Goal: Transaction & Acquisition: Purchase product/service

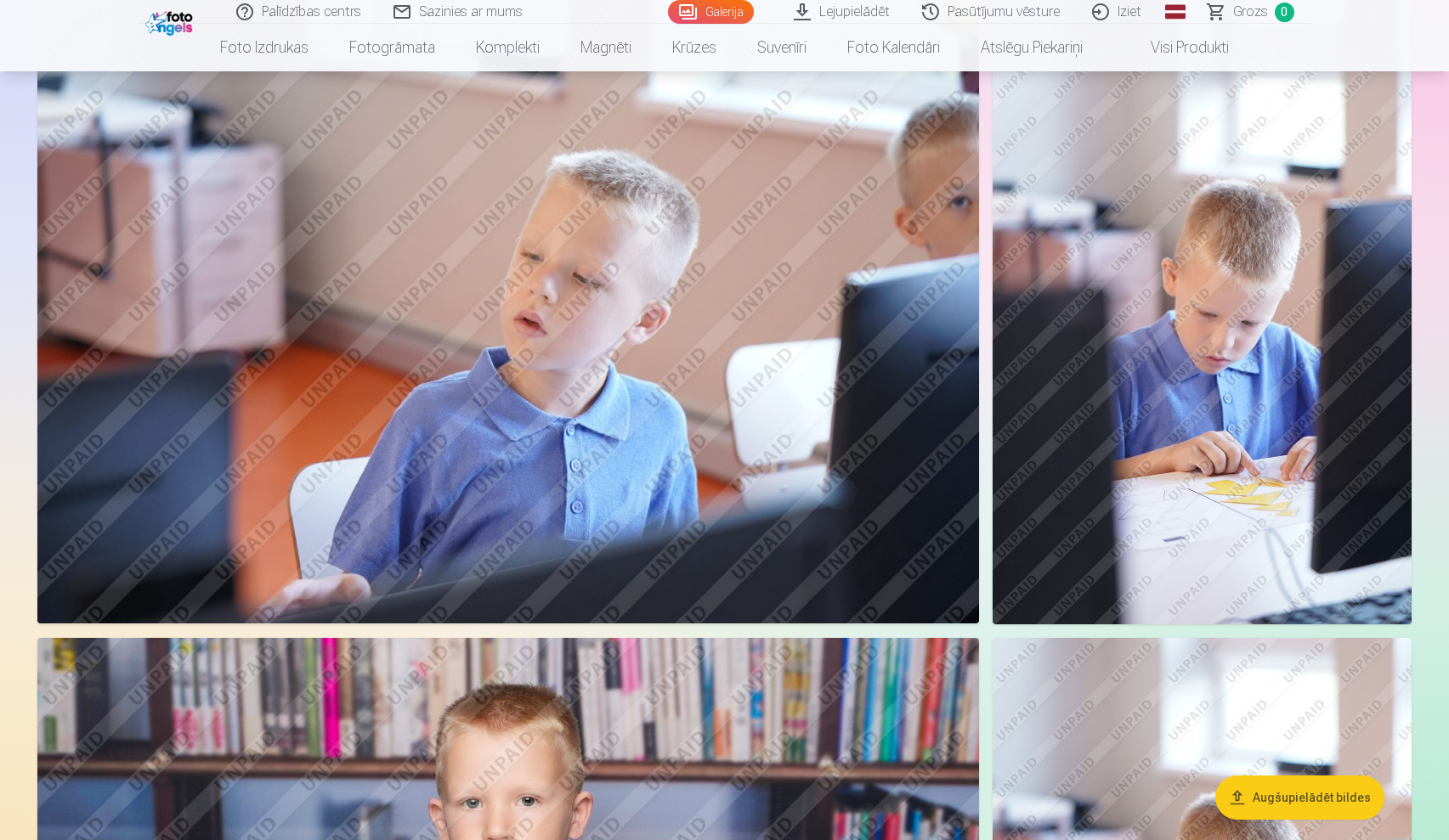
scroll to position [1130, 0]
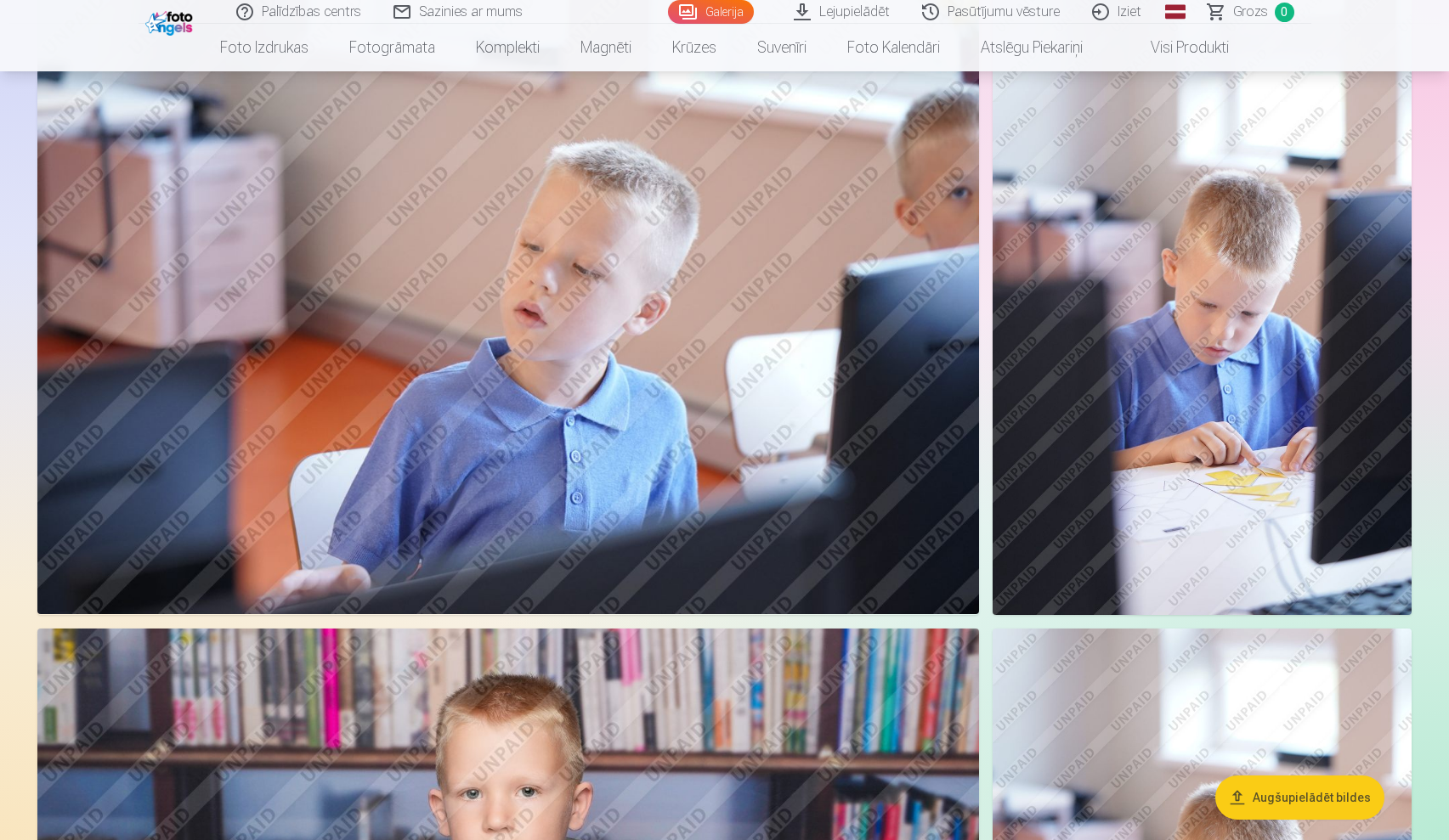
click at [1204, 401] on img at bounding box center [1202, 301] width 419 height 628
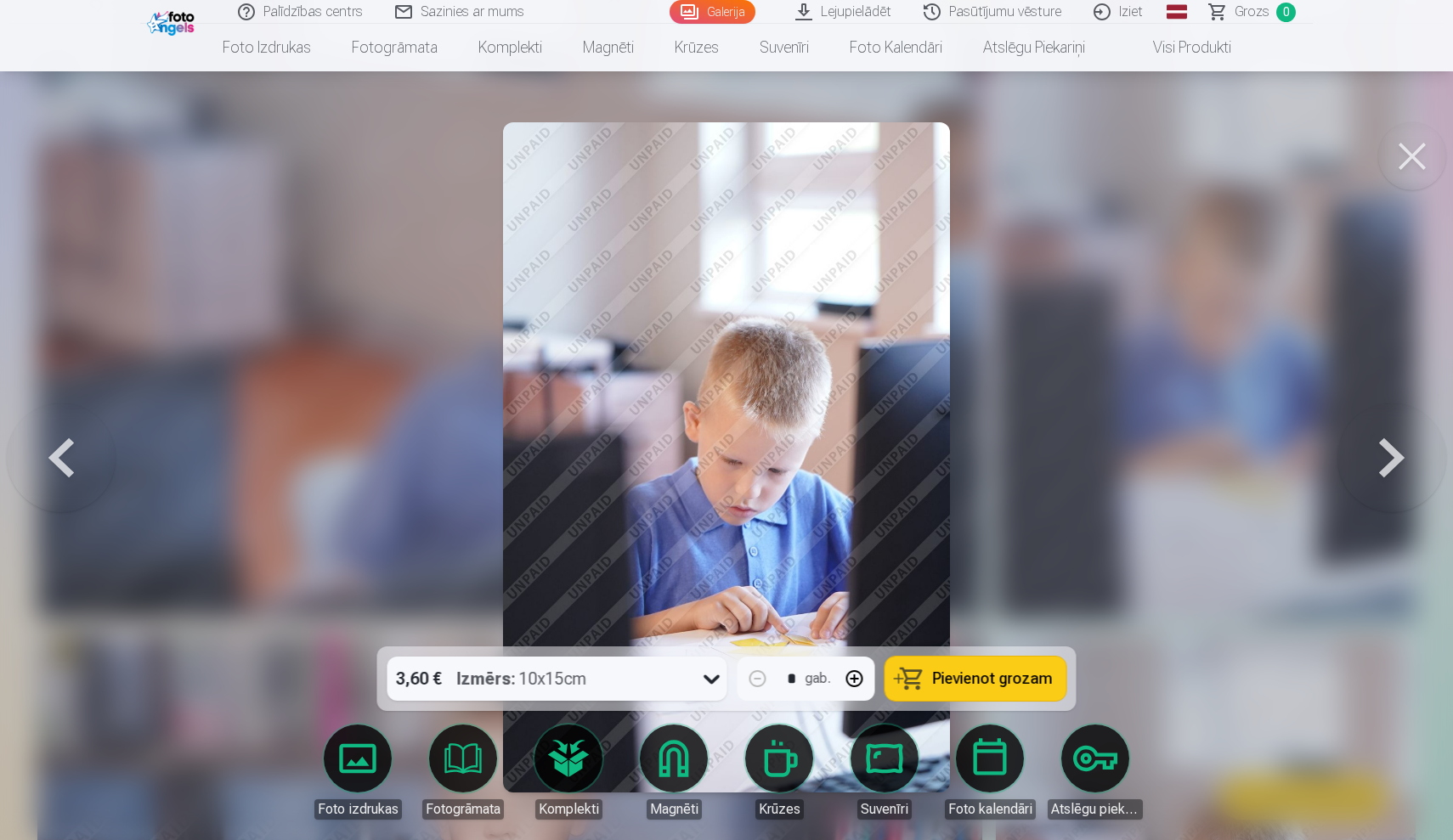
click at [844, 467] on img at bounding box center [726, 457] width 446 height 670
click at [734, 430] on img at bounding box center [726, 457] width 446 height 670
click at [943, 682] on span "Pievienot grozam" at bounding box center [993, 679] width 120 height 16
click at [1393, 459] on button at bounding box center [1391, 457] width 108 height 344
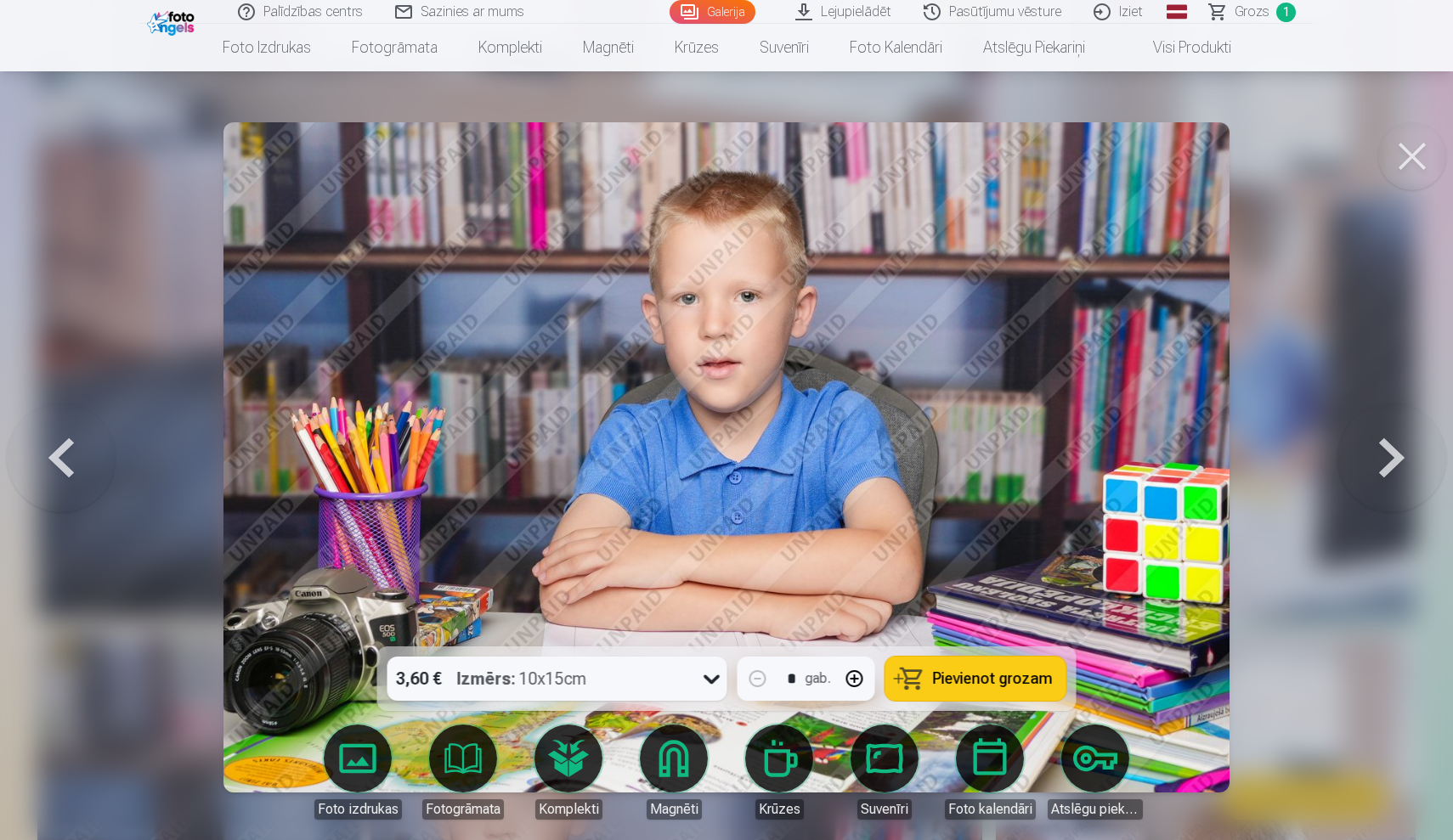
click at [975, 675] on span "Pievienot grozam" at bounding box center [993, 679] width 120 height 16
click at [1381, 464] on button at bounding box center [1391, 457] width 108 height 344
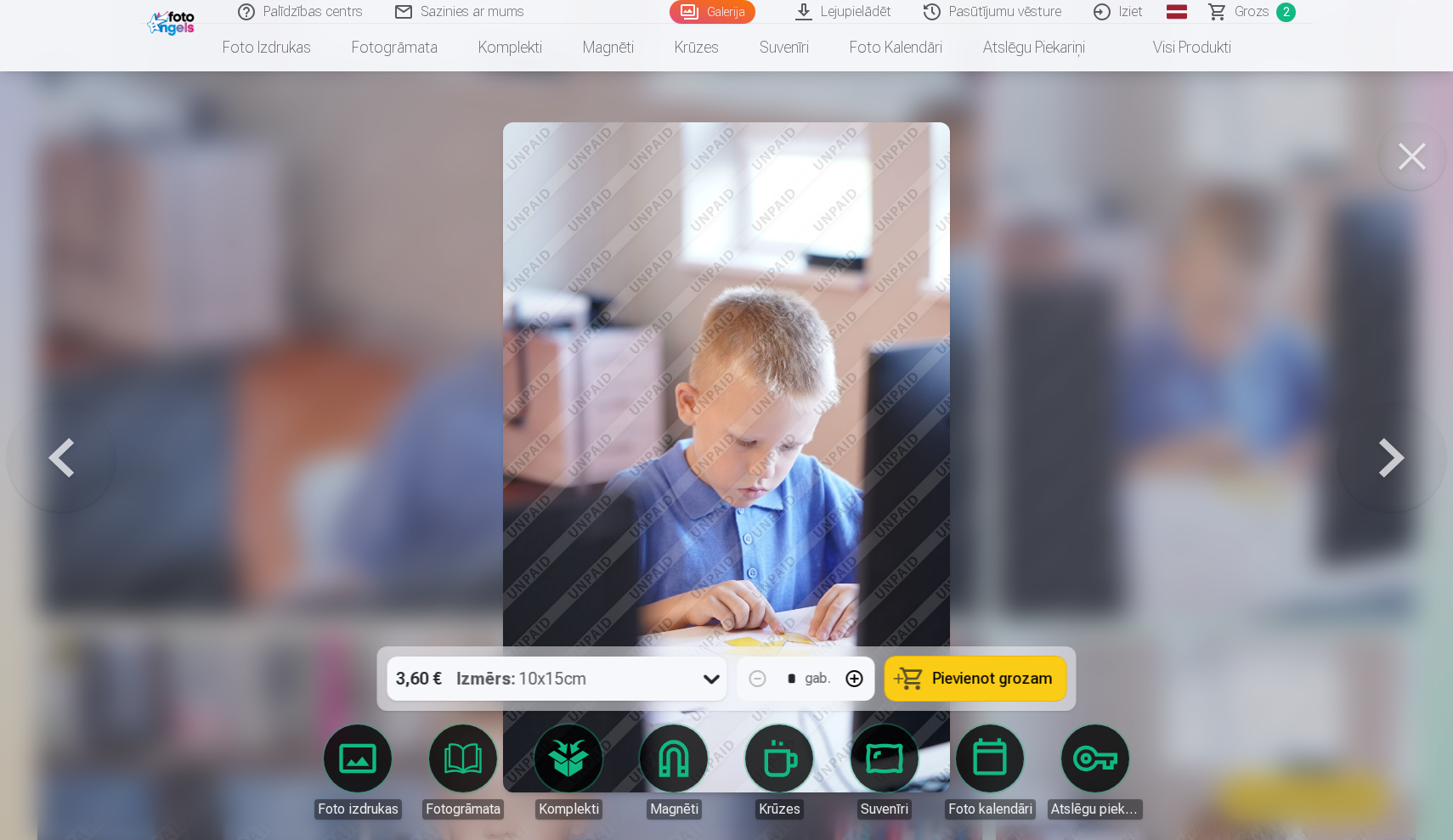
click at [1381, 464] on button at bounding box center [1391, 457] width 108 height 344
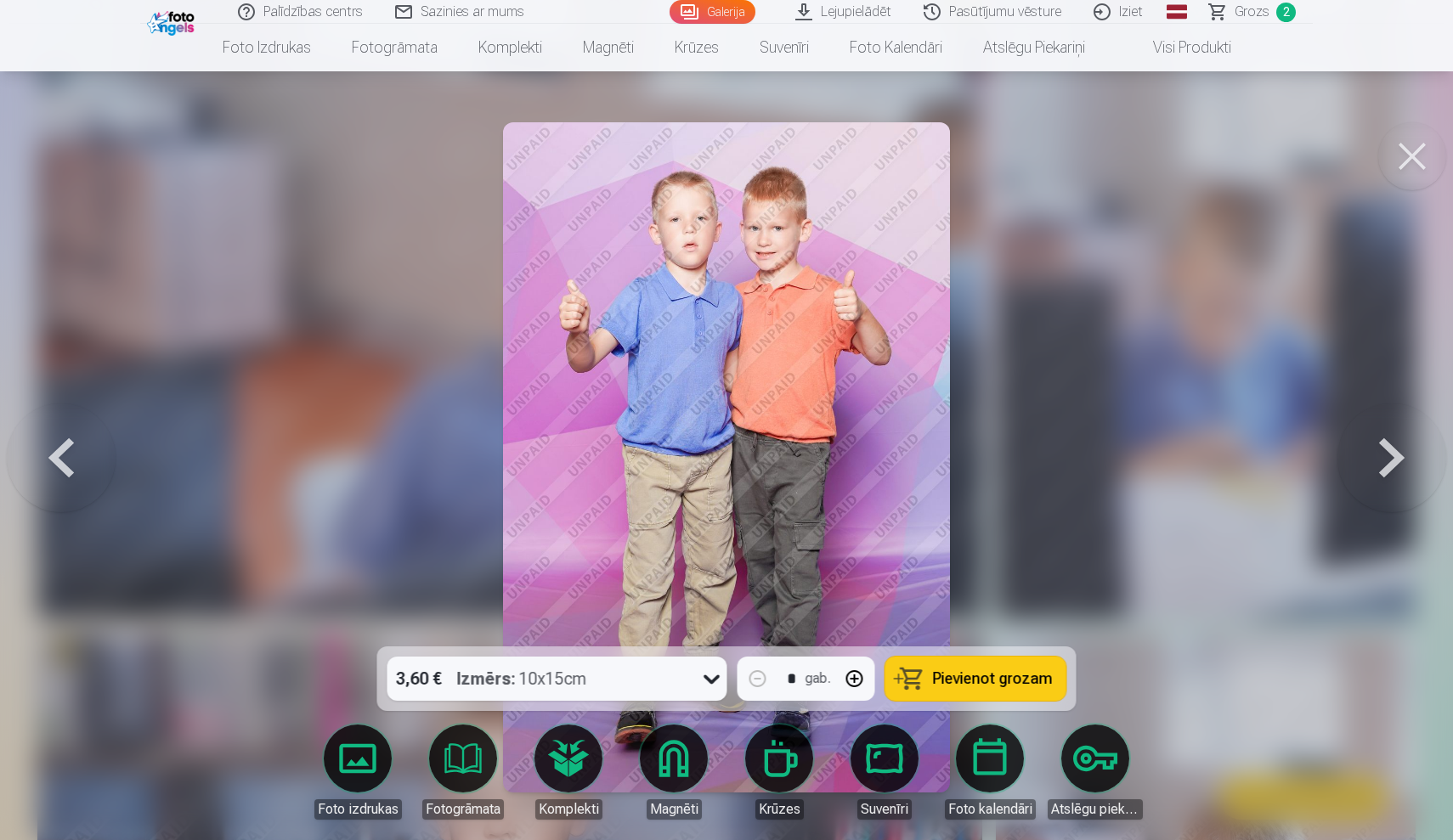
click at [966, 687] on span "Pievienot grozam" at bounding box center [993, 679] width 120 height 16
click at [968, 674] on span "Pievienot grozam" at bounding box center [993, 679] width 120 height 16
click at [966, 696] on button "Pievienot grozam" at bounding box center [975, 679] width 181 height 44
click at [1388, 438] on button at bounding box center [1391, 457] width 108 height 344
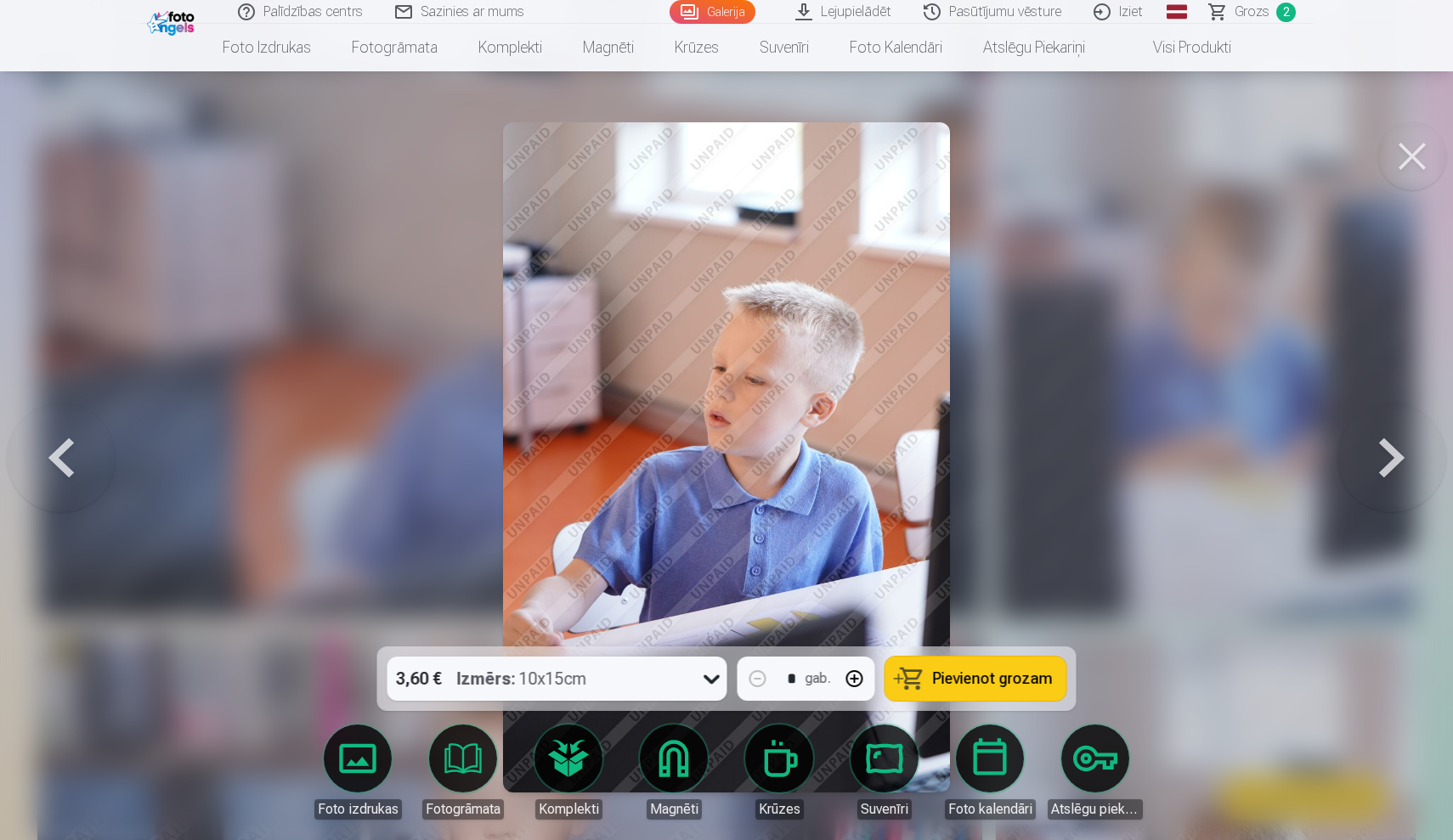
click at [977, 679] on span "Pievienot grozam" at bounding box center [993, 679] width 120 height 16
click at [1385, 453] on button at bounding box center [1391, 457] width 108 height 344
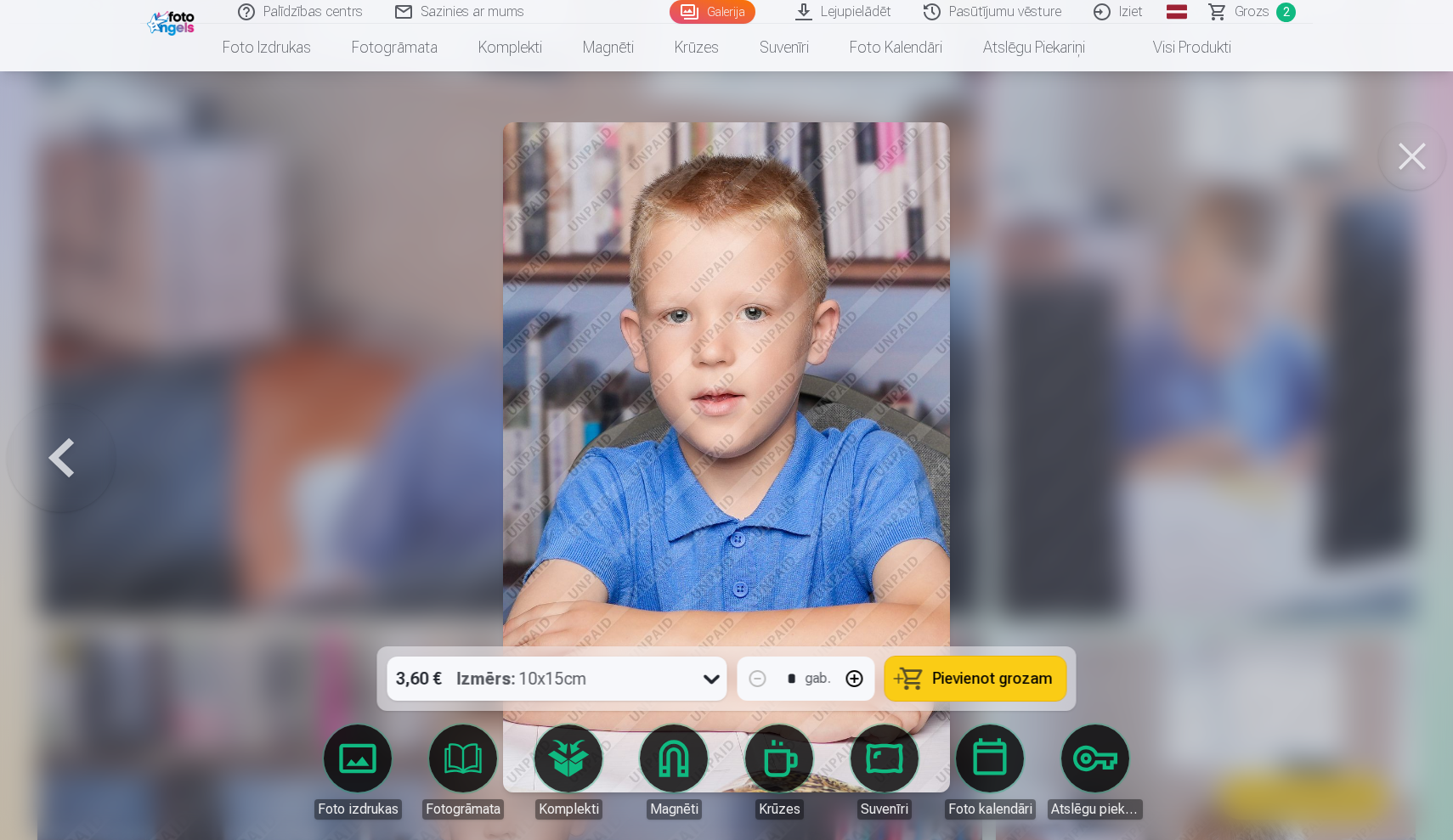
click at [987, 667] on button "Pievienot grozam" at bounding box center [975, 679] width 181 height 44
click at [1318, 503] on div at bounding box center [726, 420] width 1453 height 840
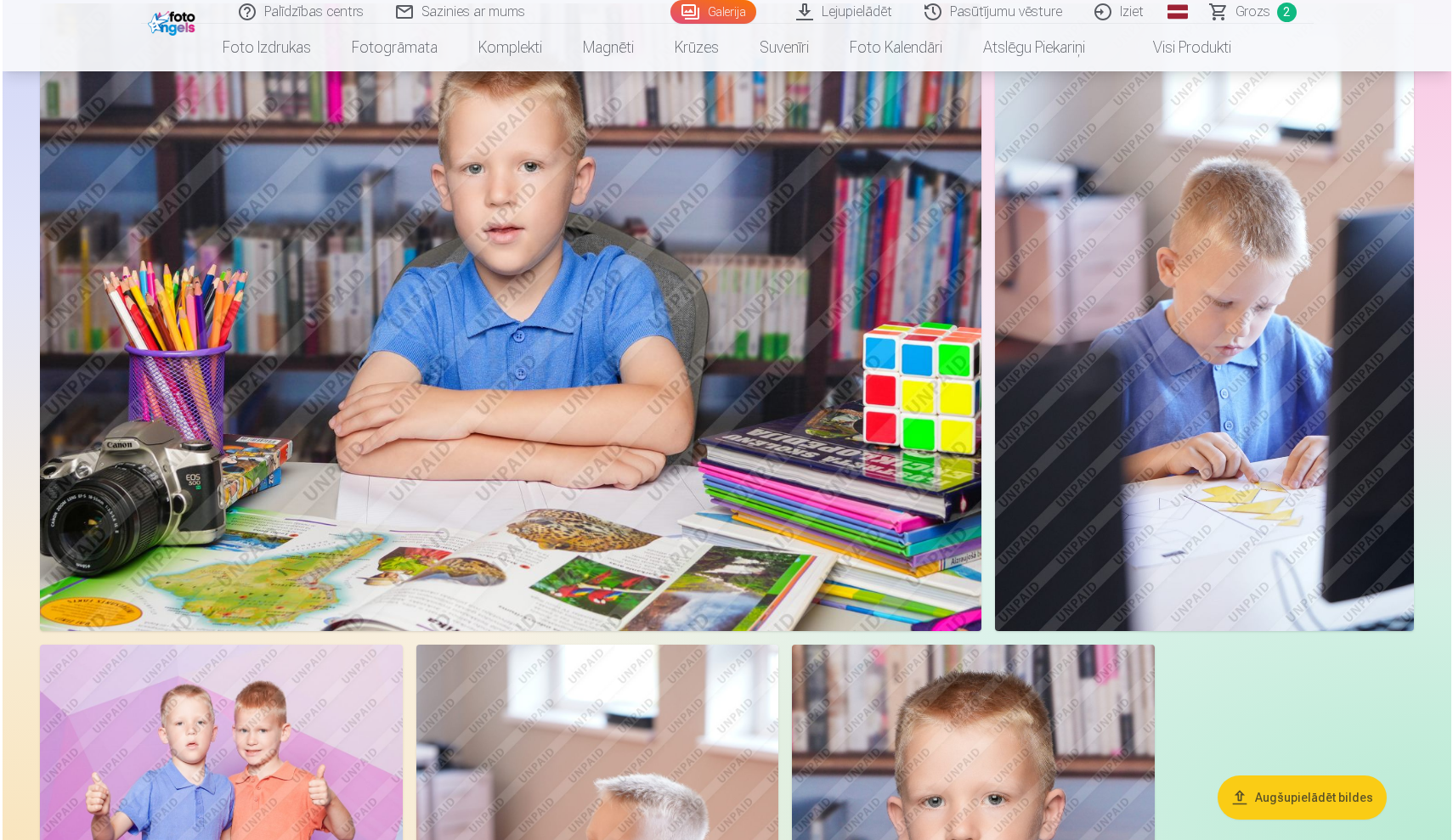
scroll to position [1751, 0]
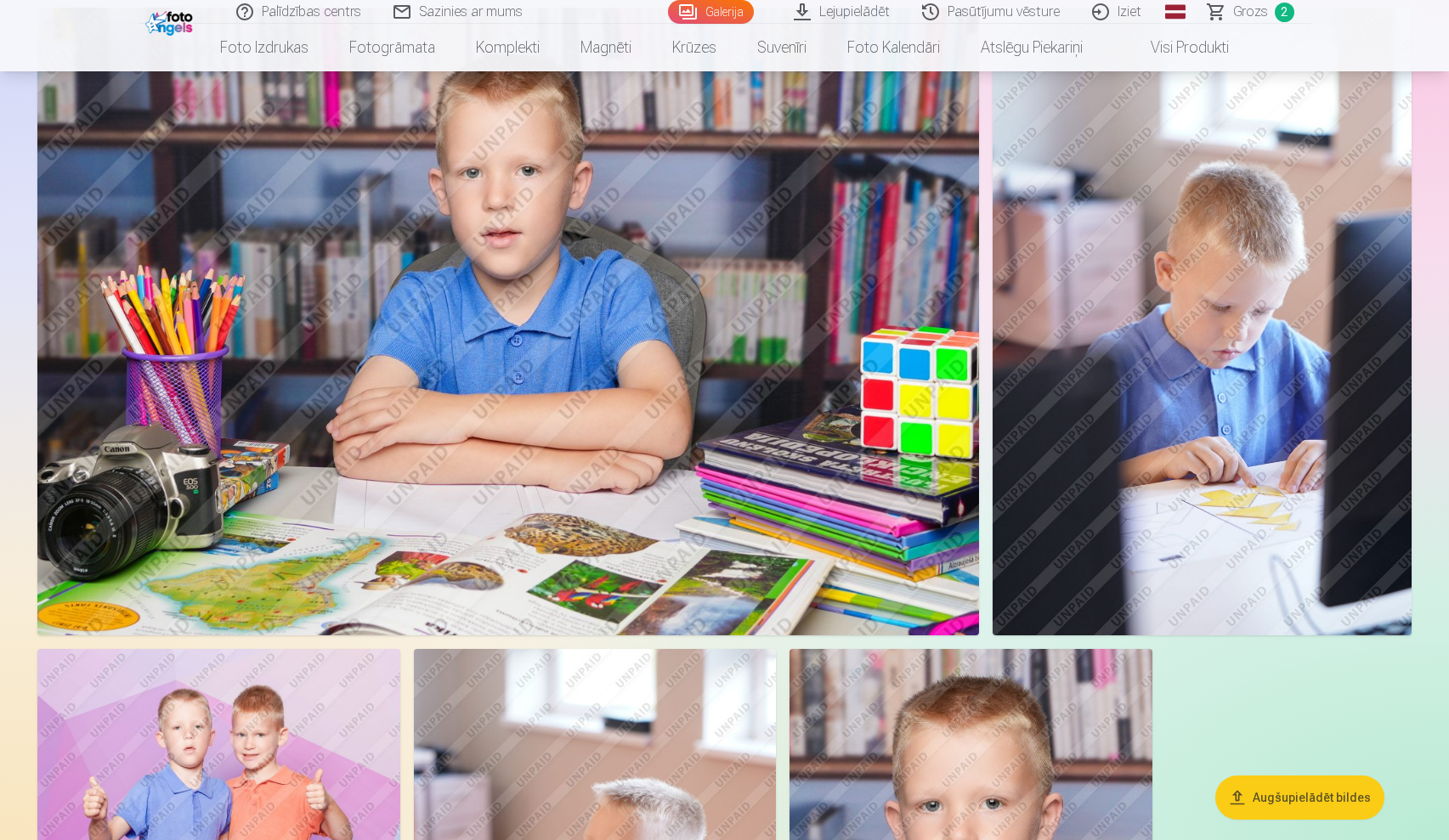
click at [738, 517] on img at bounding box center [508, 322] width 942 height 628
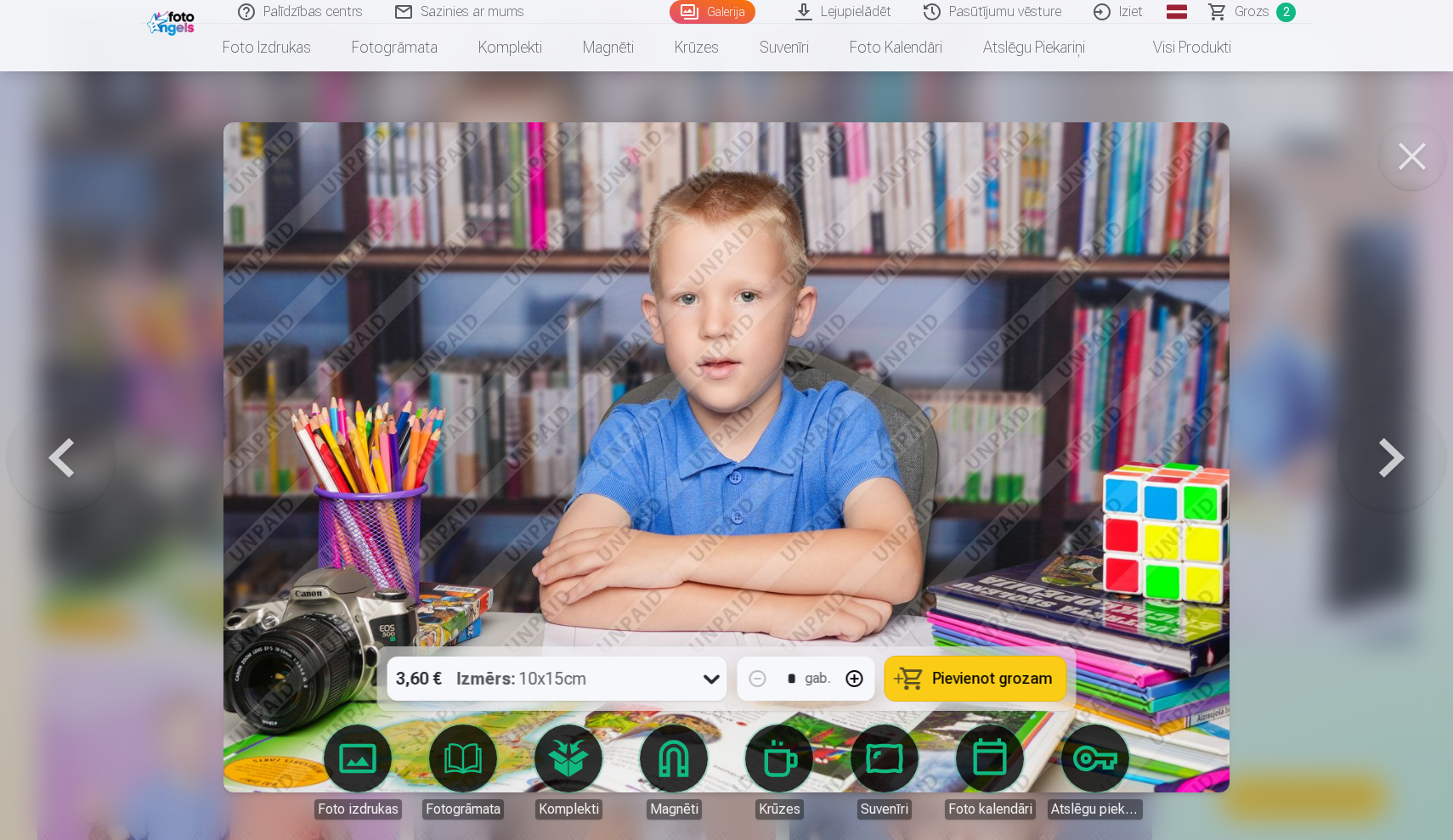
click at [841, 13] on link "Lejupielādēt" at bounding box center [844, 11] width 128 height 23
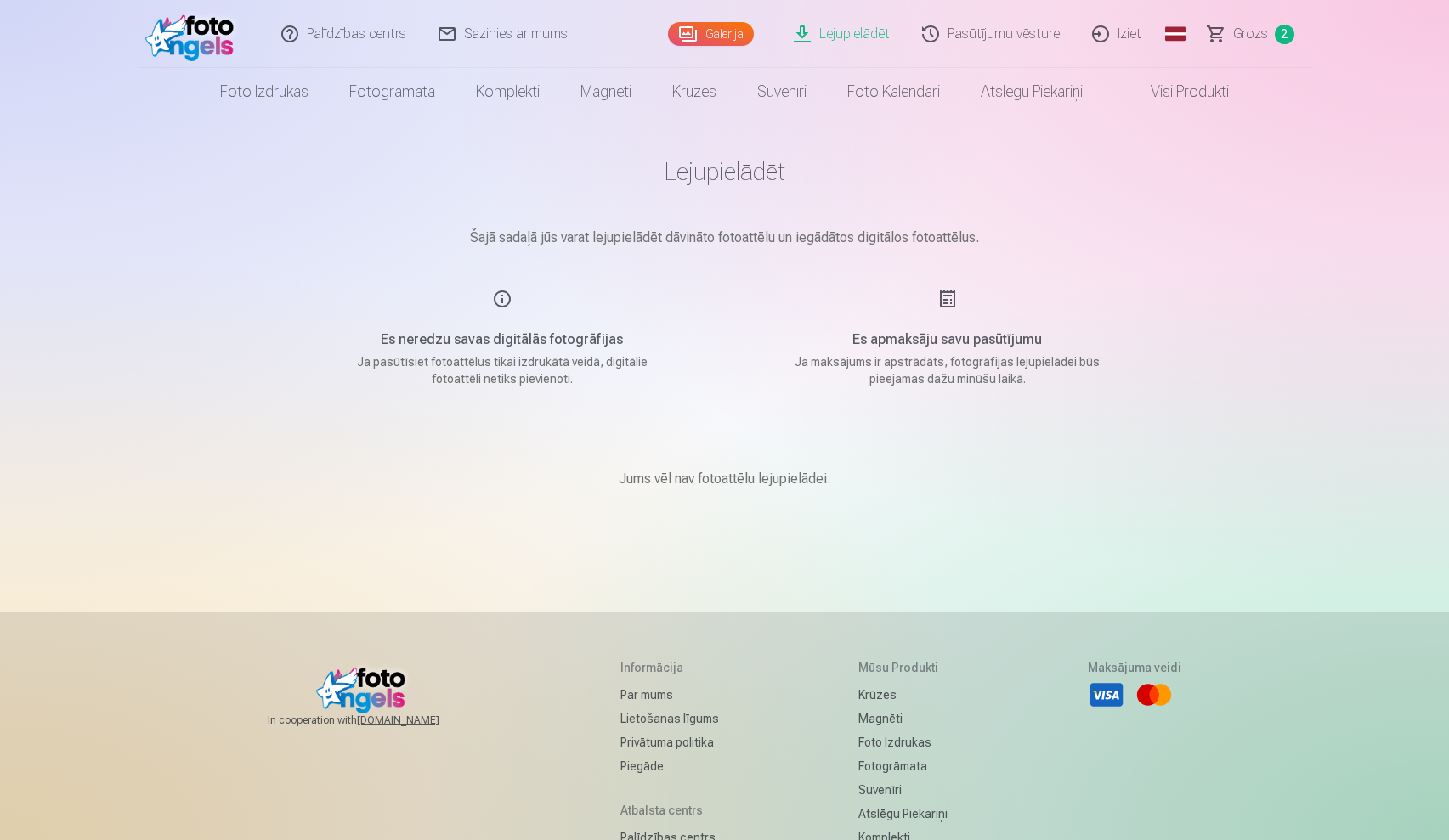
click at [916, 342] on h5 "Es apmaksāju savu pasūtījumu" at bounding box center [948, 340] width 323 height 21
click at [943, 293] on div "Es apmaksāju savu pasūtījumu Ja maksājums ir apstrādāts, fotogrāfijas lejupielā…" at bounding box center [947, 338] width 404 height 99
click at [849, 30] on link "Lejupielādēt" at bounding box center [843, 34] width 128 height 68
click at [1255, 22] on link "Grozs 2" at bounding box center [1251, 34] width 119 height 68
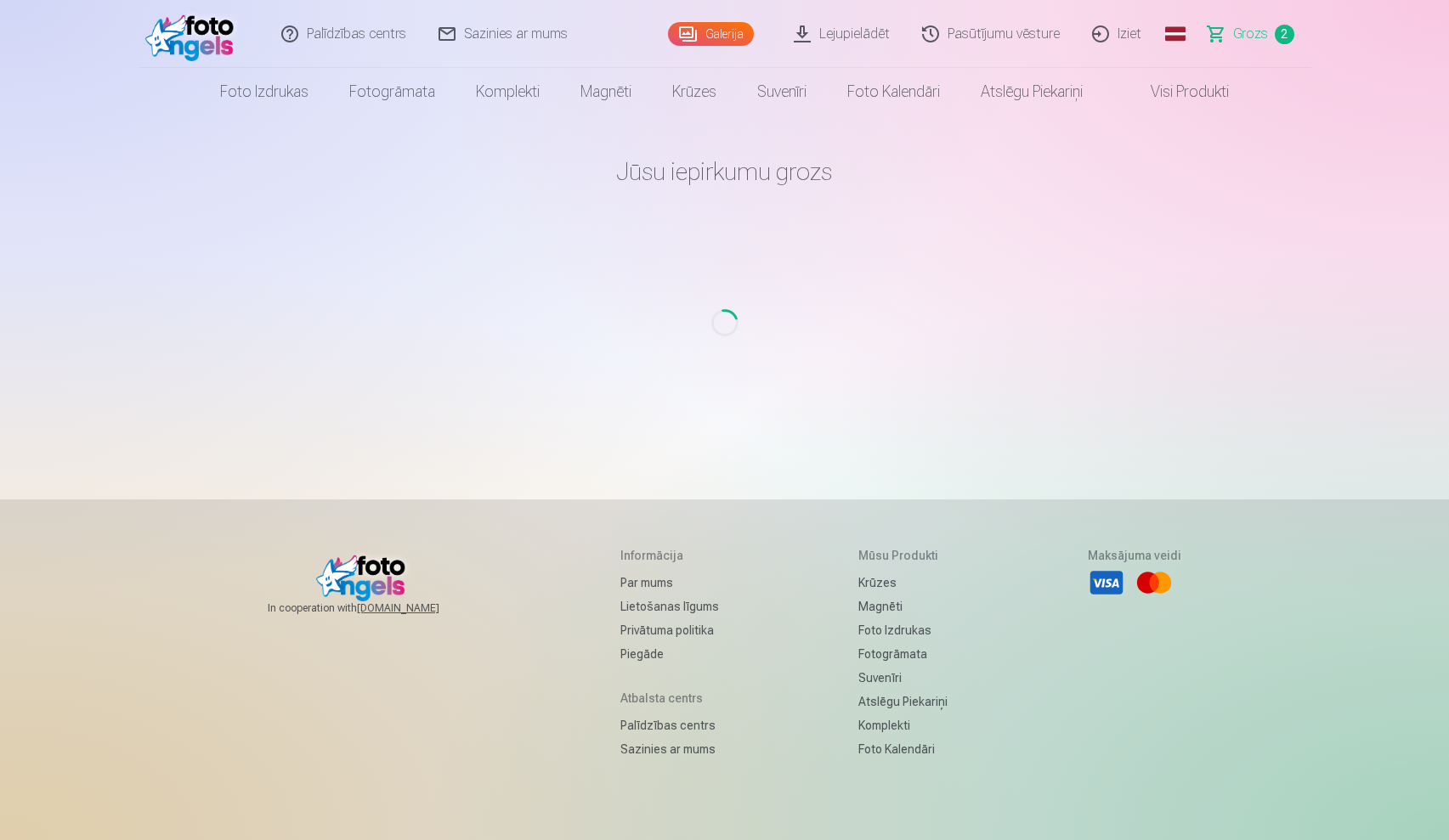
click at [724, 284] on main "[PERSON_NAME] iepirkumu grozs Loading..." at bounding box center [725, 287] width 993 height 343
click at [714, 35] on link "Galerija" at bounding box center [710, 33] width 86 height 23
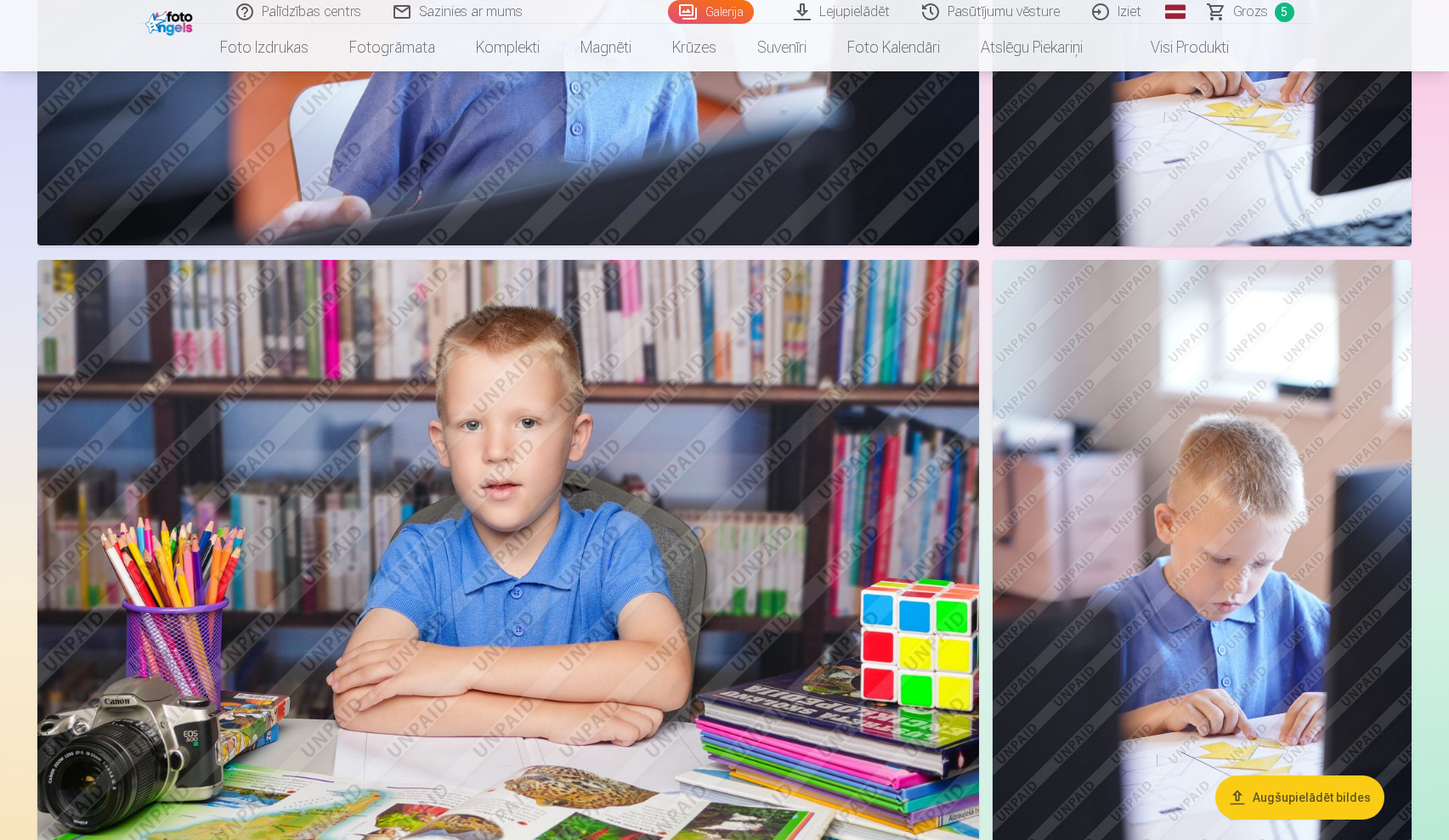
scroll to position [1505, 0]
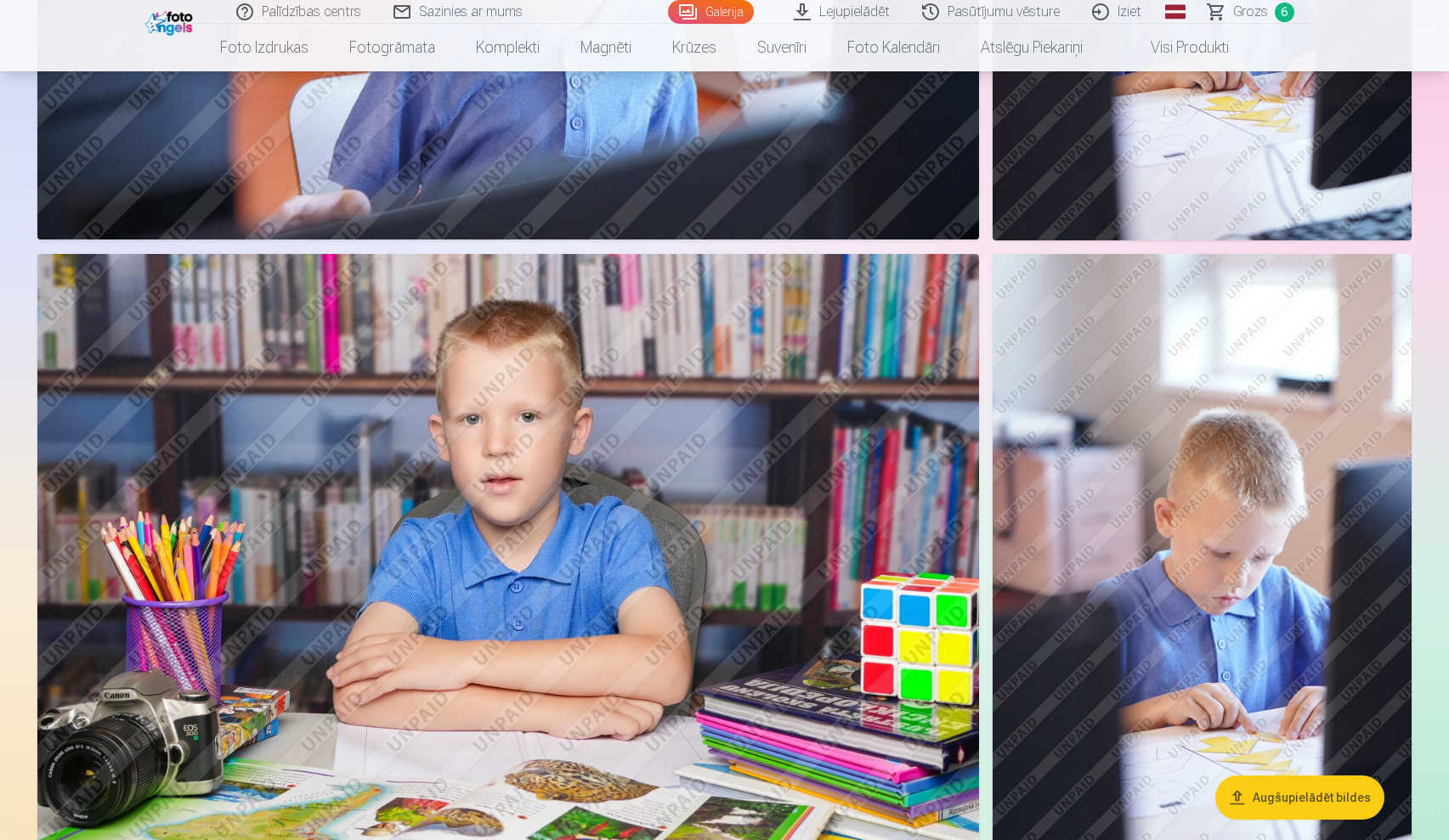
click at [1264, 791] on button "Augšupielādēt bildes" at bounding box center [1299, 798] width 169 height 44
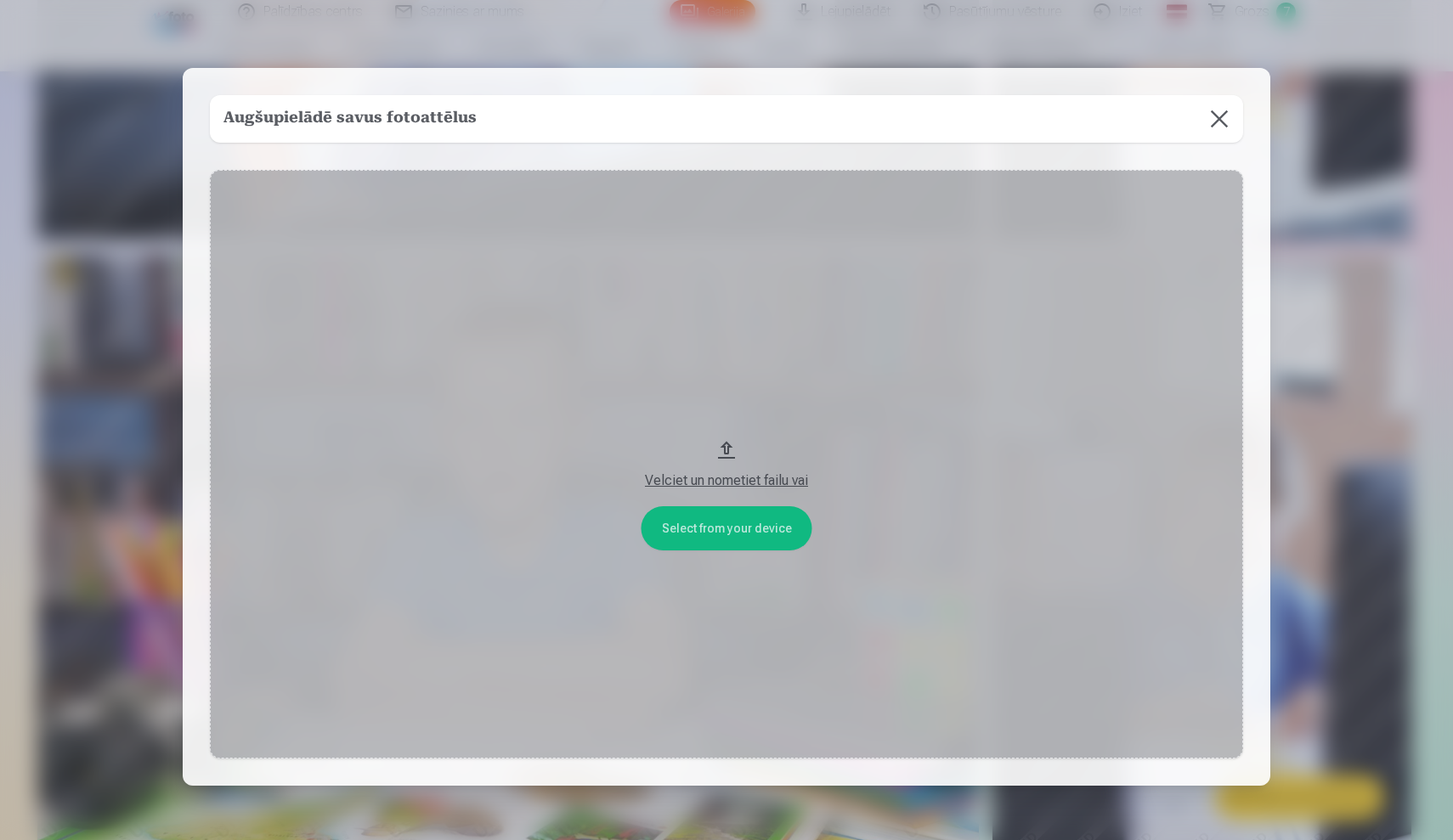
click at [699, 479] on div "Velciet un nometiet failu vai" at bounding box center [726, 481] width 1000 height 21
click at [402, 127] on h5 "Augšupielādē savus fotoattēlus" at bounding box center [350, 118] width 253 height 23
click at [671, 403] on button "Velciet un nometiet failu vai" at bounding box center [726, 464] width 1033 height 588
click at [1215, 120] on button at bounding box center [1219, 119] width 48 height 48
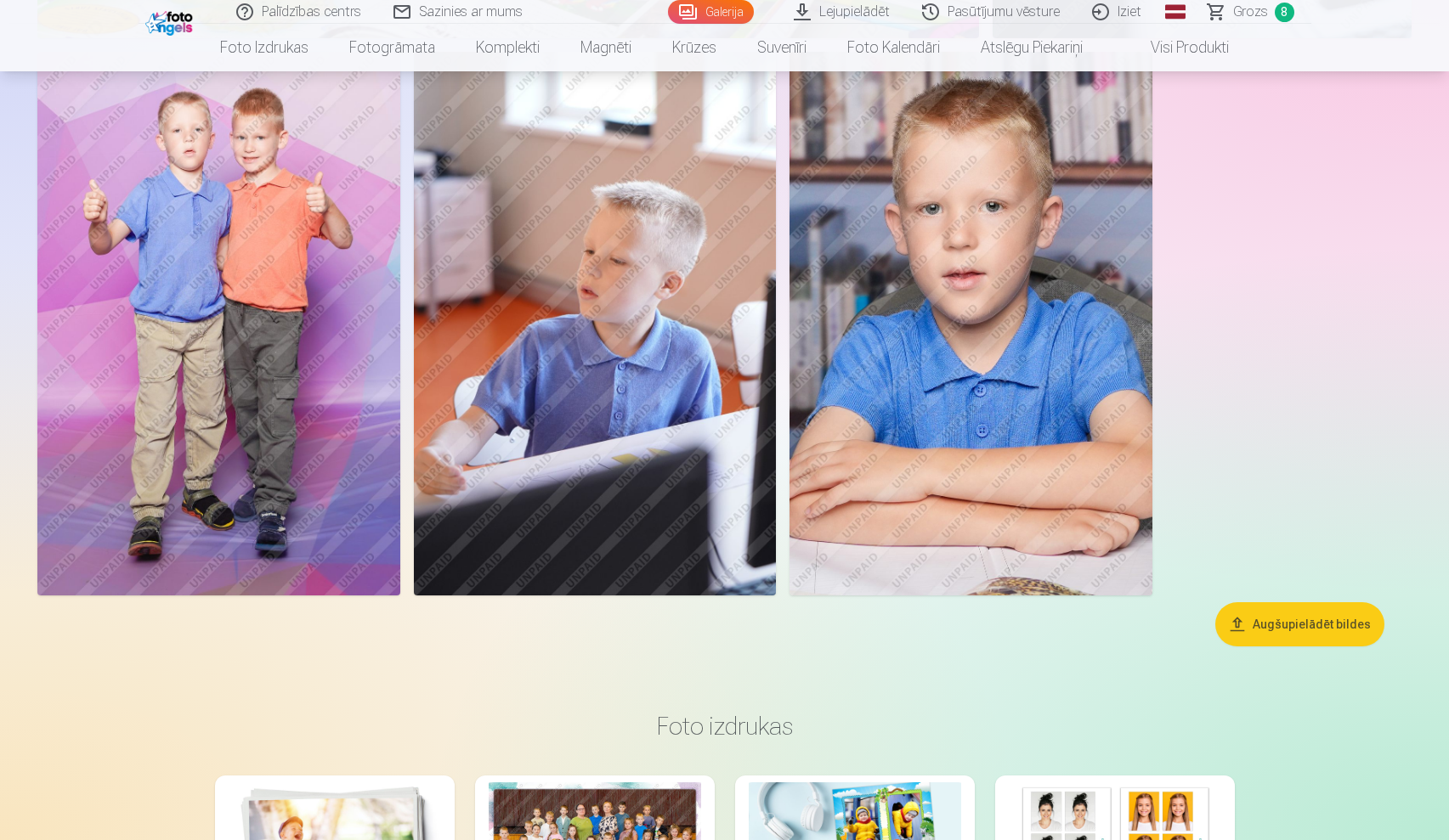
scroll to position [2346, 0]
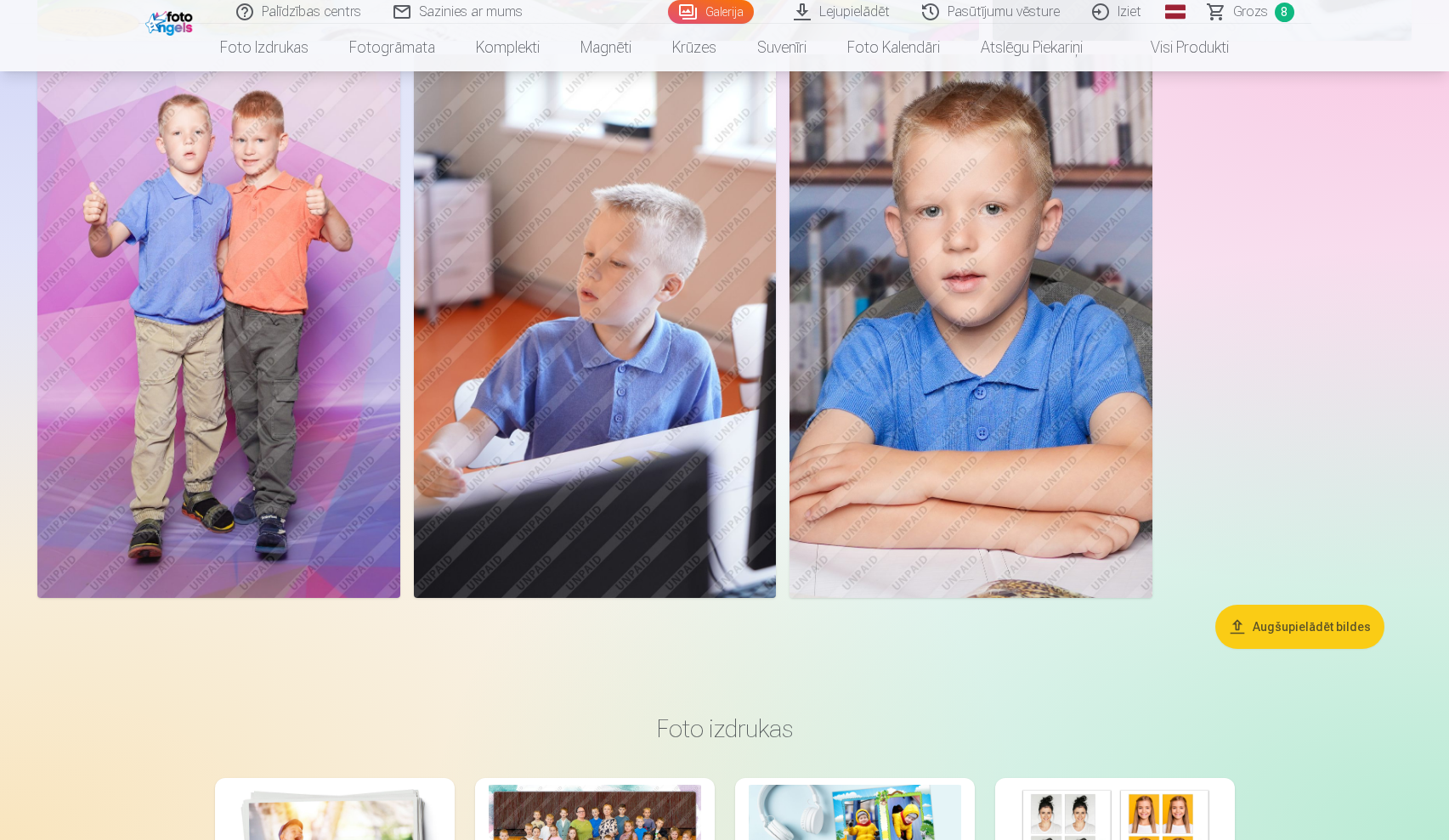
click at [1252, 616] on button "Augšupielādēt bildes" at bounding box center [1299, 627] width 169 height 44
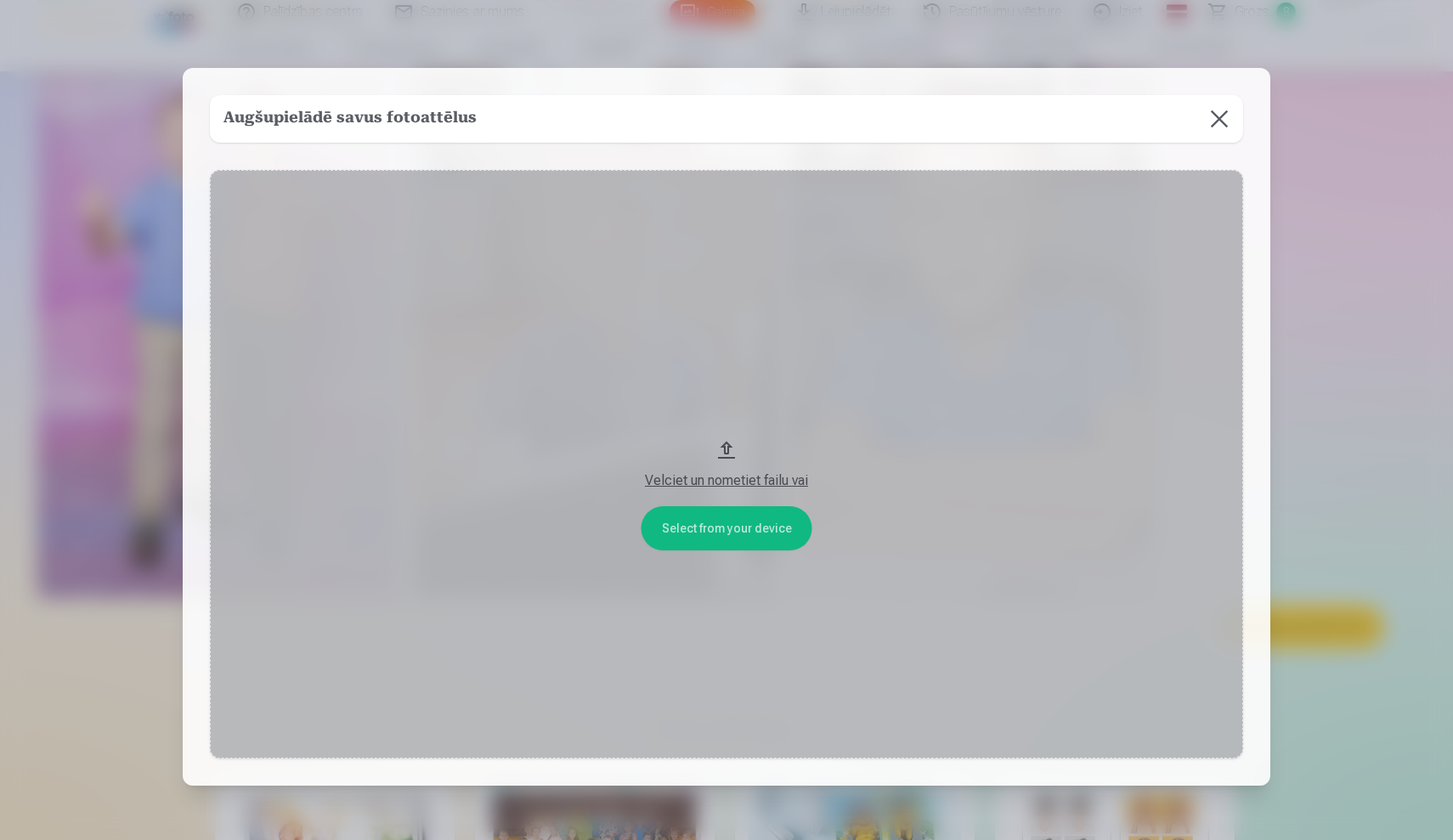
click at [1209, 114] on button at bounding box center [1219, 119] width 48 height 48
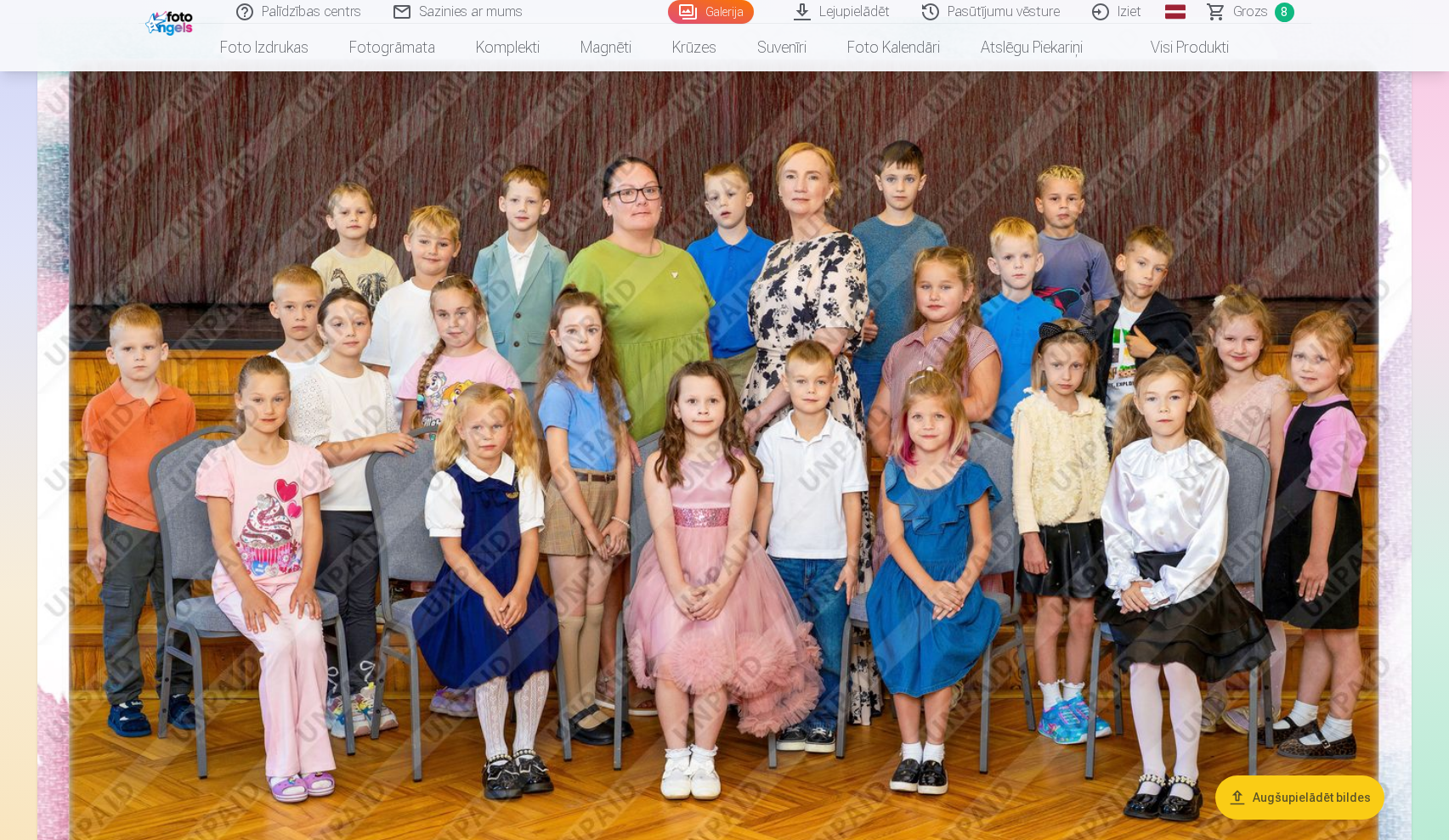
scroll to position [170, 0]
